Goal: Information Seeking & Learning: Understand process/instructions

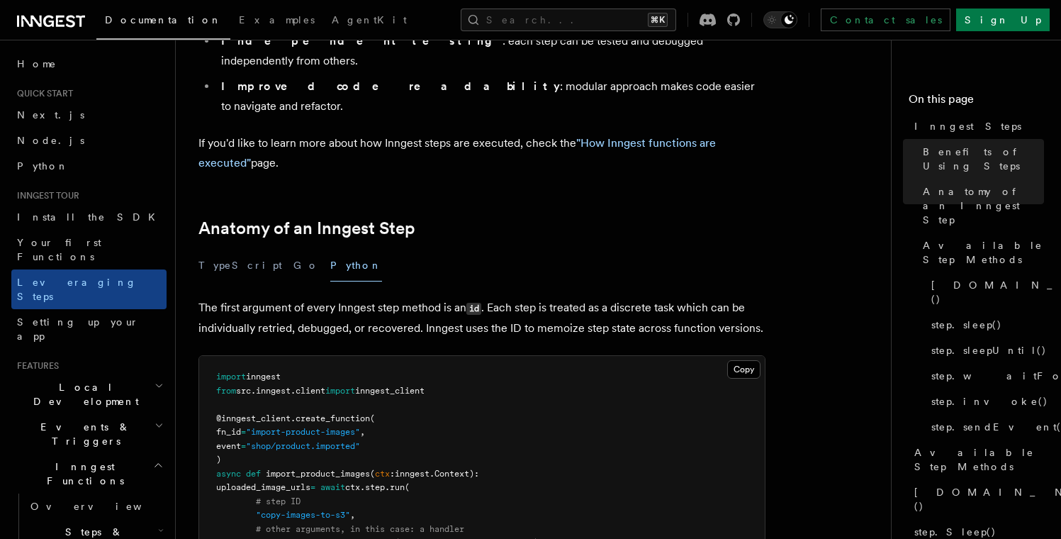
scroll to position [527, 0]
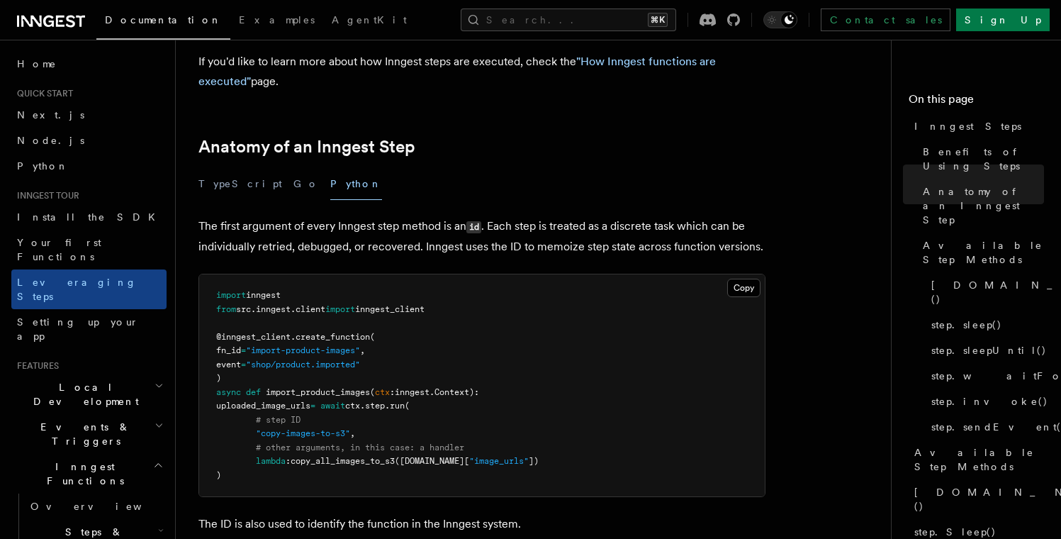
click at [390, 387] on span "ctx" at bounding box center [382, 392] width 15 height 10
drag, startPoint x: 381, startPoint y: 311, endPoint x: 479, endPoint y: 314, distance: 98.6
click at [479, 387] on span "async def import_product_images ( ctx : inngest . Context):" at bounding box center [347, 392] width 263 height 10
copy span "ctx : inngest . Context"
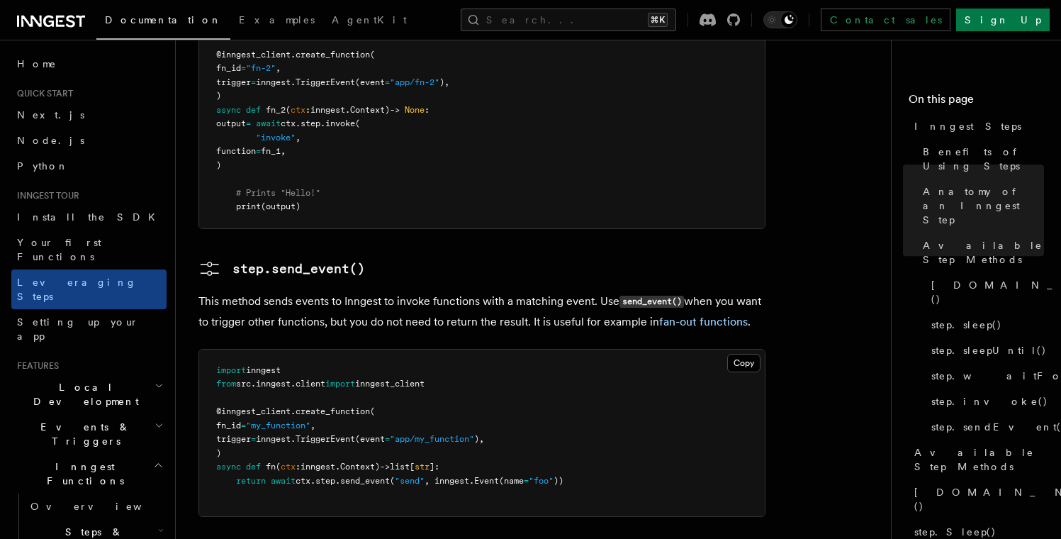
scroll to position [3364, 0]
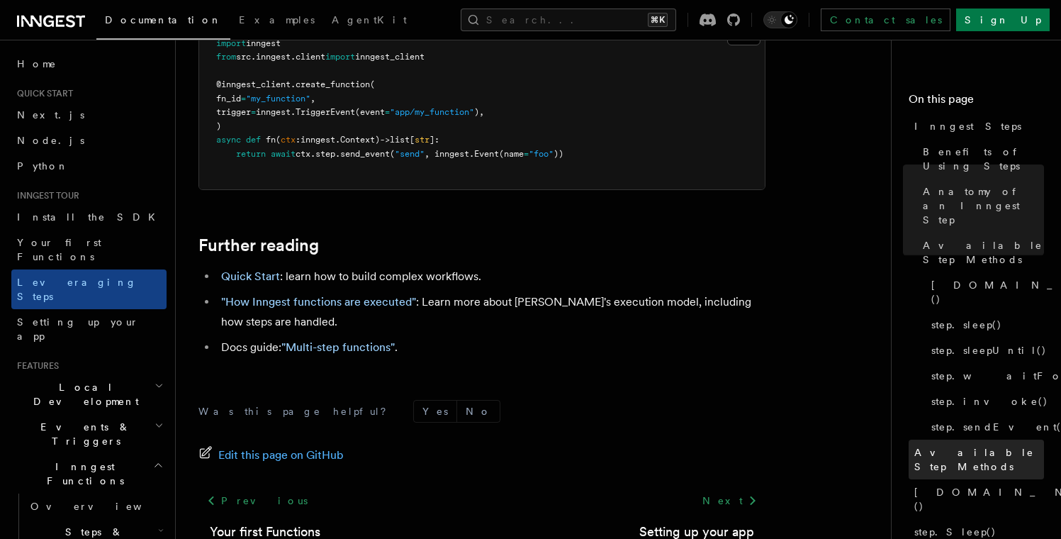
click at [946, 445] on span "Available Step Methods" at bounding box center [980, 459] width 130 height 28
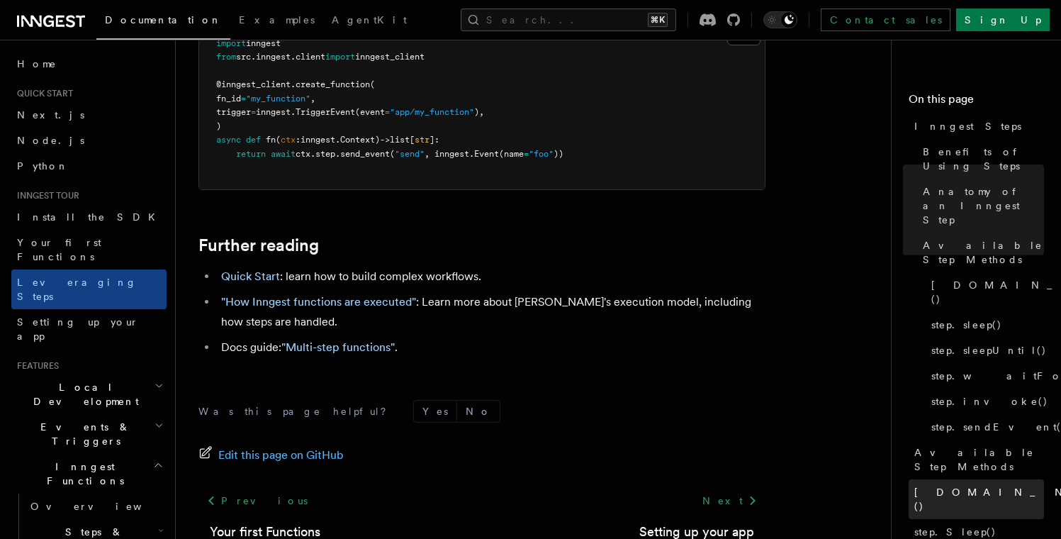
click at [960, 479] on link "step.Run()" at bounding box center [976, 499] width 135 height 40
click at [957, 528] on nav "On this page Inngest Steps Benefits of Using Steps Anatomy of an Inngest Step A…" at bounding box center [976, 289] width 170 height 499
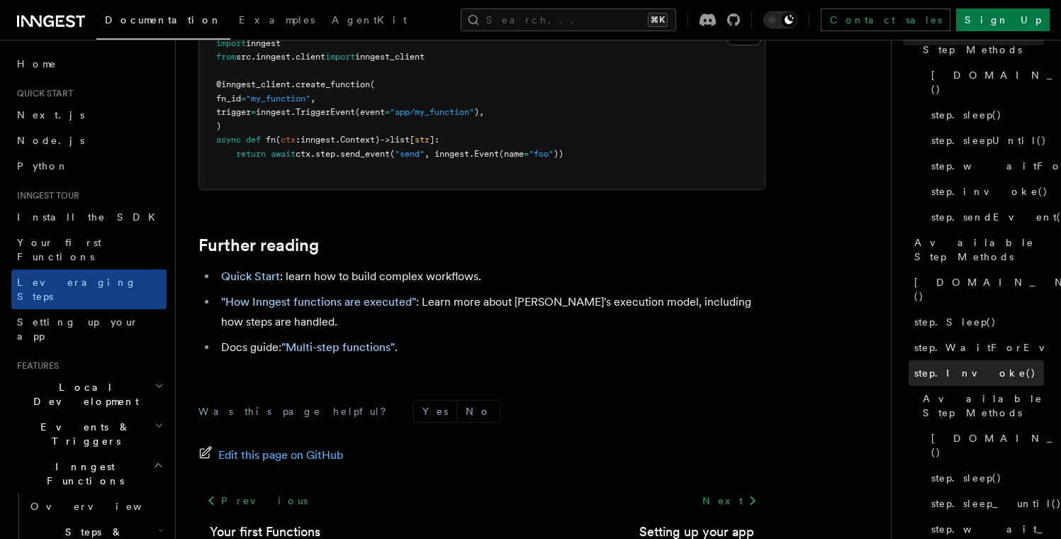
click at [962, 366] on span "step.Invoke()" at bounding box center [976, 373] width 122 height 14
click at [974, 340] on span "step.WaitForEvent()" at bounding box center [1006, 347] width 183 height 14
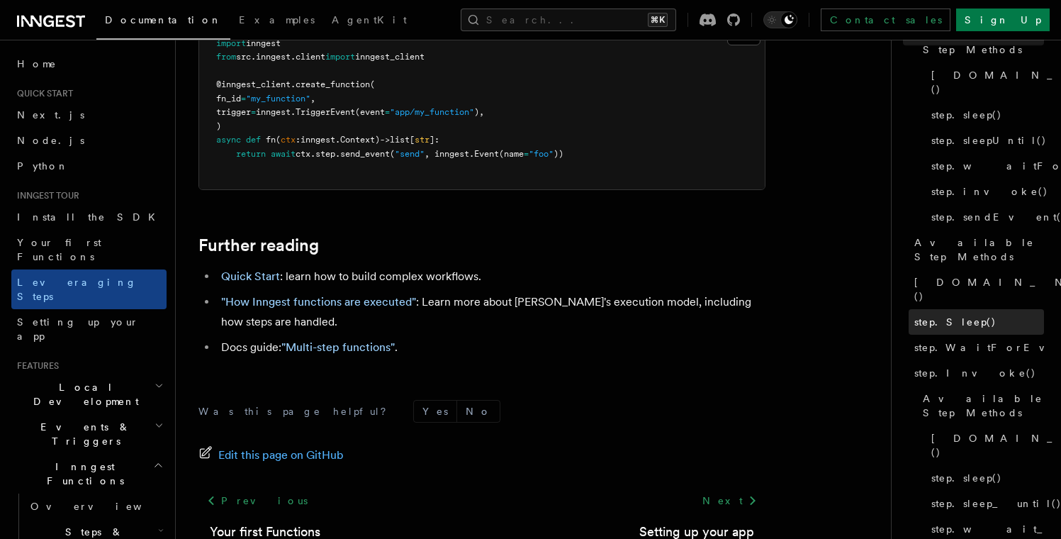
click at [972, 309] on link "step.Sleep()" at bounding box center [976, 322] width 135 height 26
click at [967, 340] on span "step.WaitForEvent()" at bounding box center [1006, 347] width 183 height 14
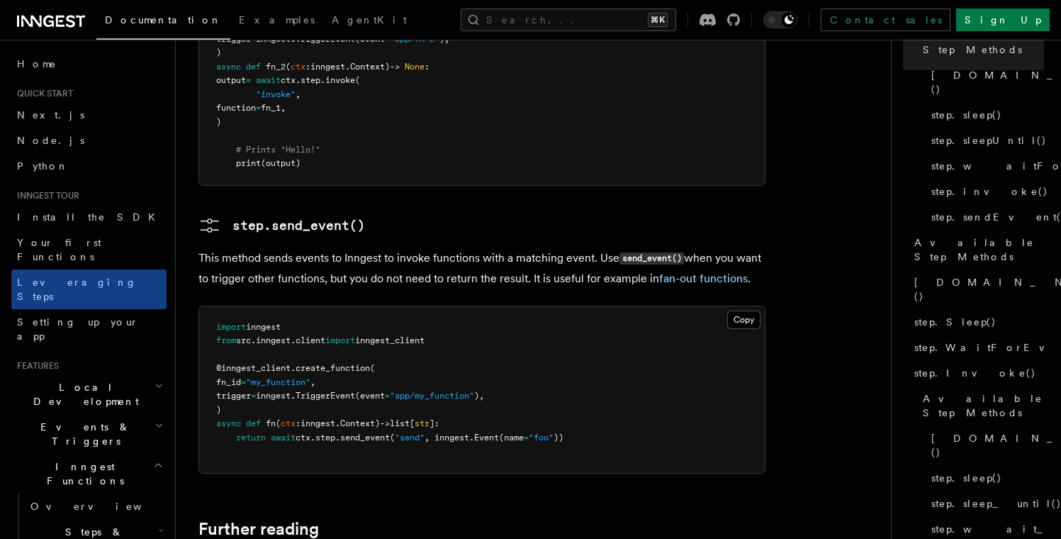
scroll to position [3364, 0]
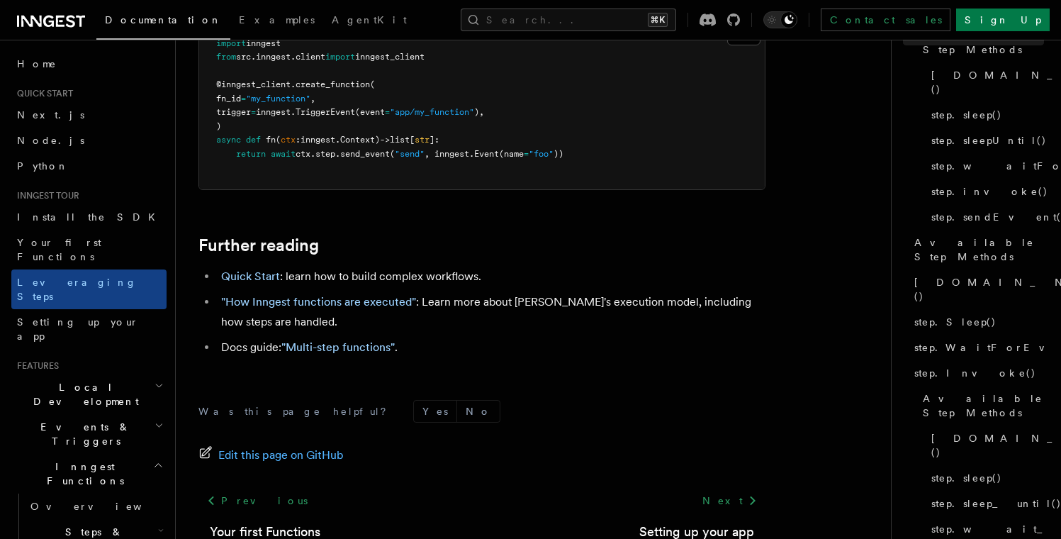
click at [625, 400] on form "Was this page helpful? Yes No" at bounding box center [482, 411] width 567 height 23
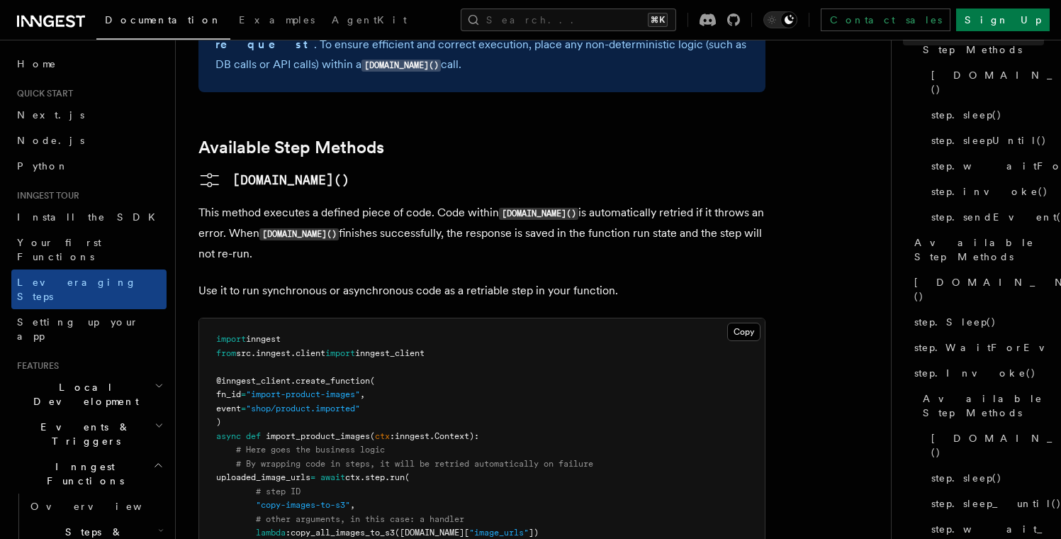
scroll to position [1223, 0]
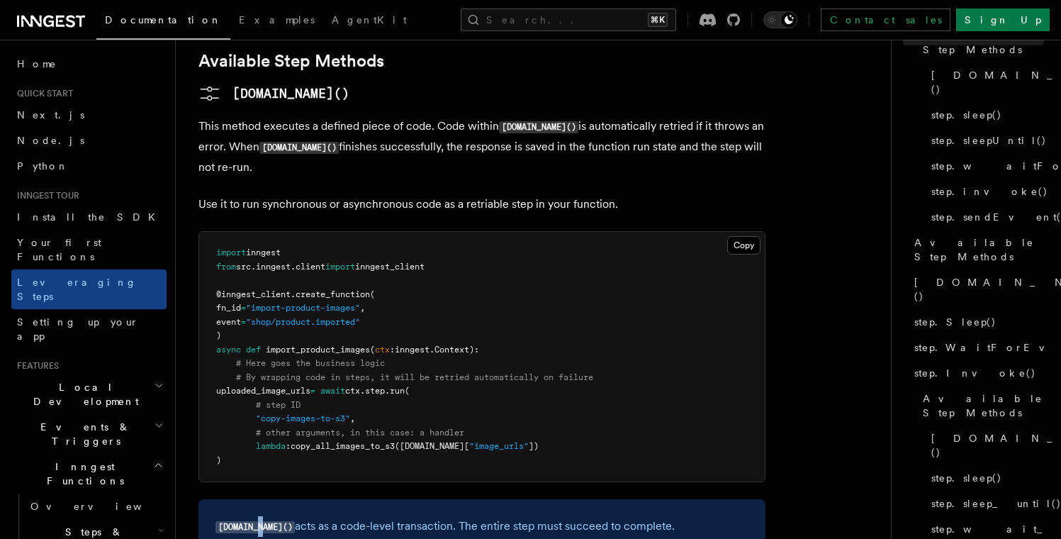
click at [262, 521] on code "step.run()" at bounding box center [255, 527] width 79 height 12
click at [342, 516] on p "step.run() acts as a code-level transaction. The entire step must succeed to co…" at bounding box center [482, 526] width 533 height 21
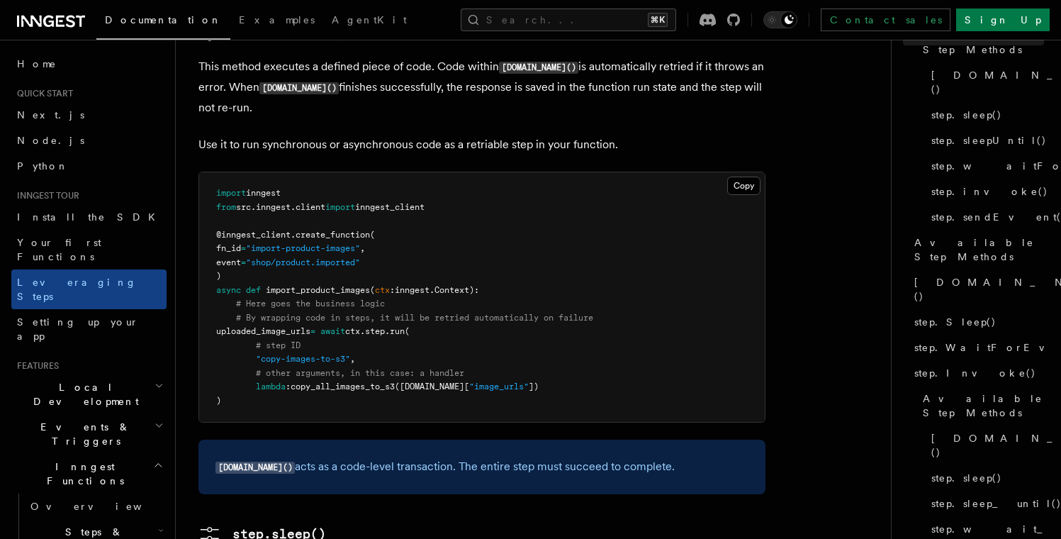
scroll to position [1283, 0]
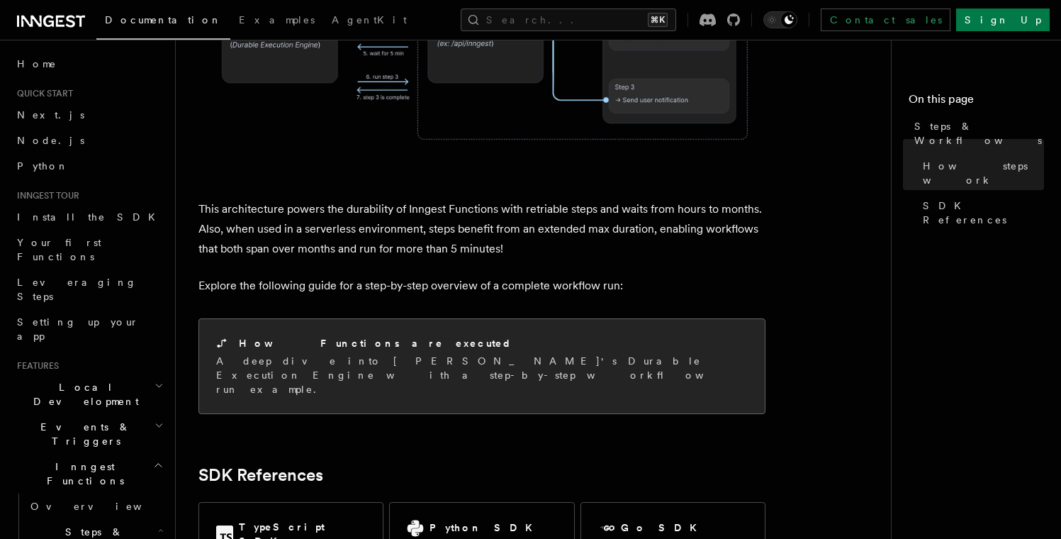
scroll to position [1461, 0]
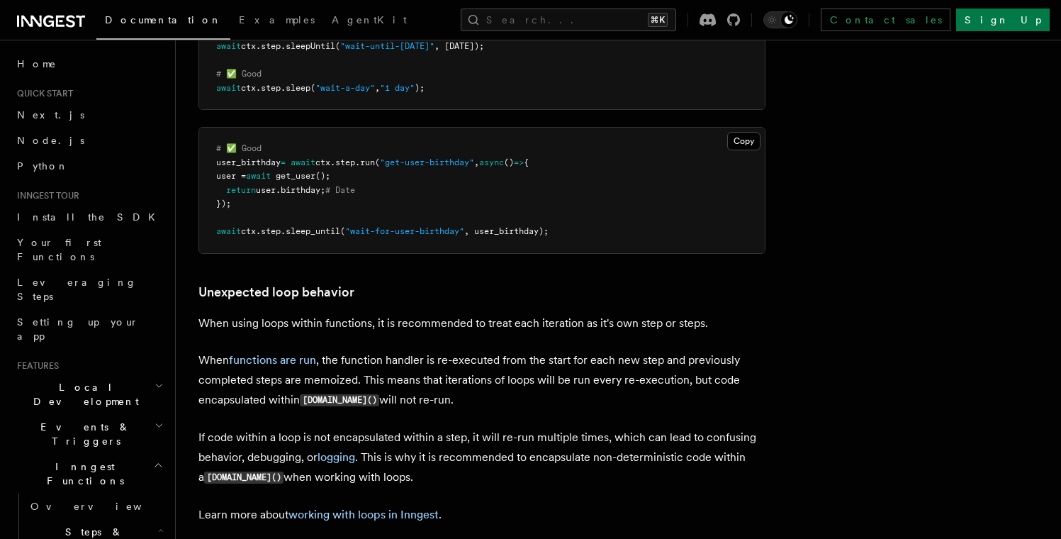
scroll to position [3664, 0]
